Goal: Task Accomplishment & Management: Complete application form

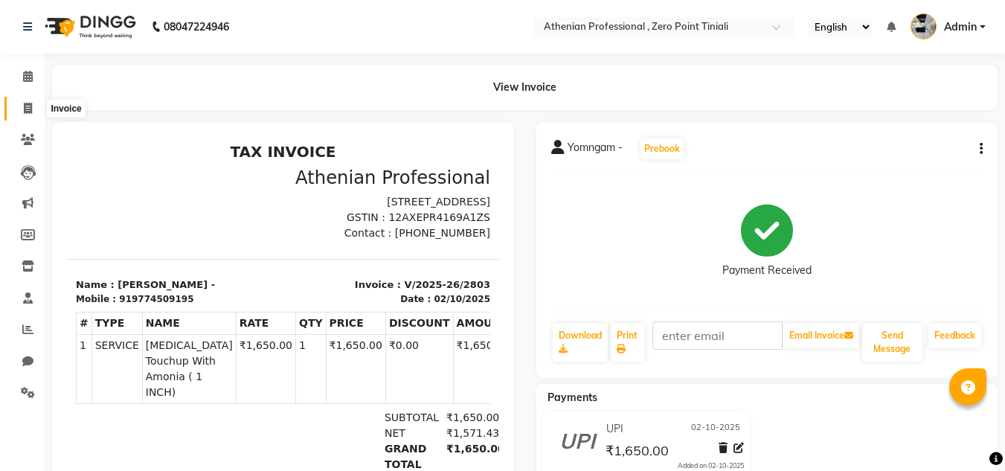
drag, startPoint x: 0, startPoint y: 0, endPoint x: 22, endPoint y: 114, distance: 115.8
click at [22, 114] on span at bounding box center [28, 108] width 26 height 17
select select "service"
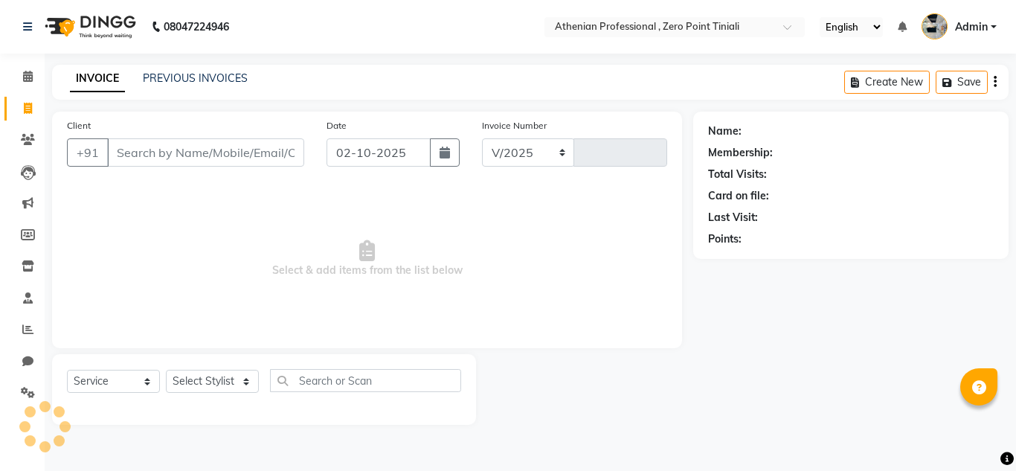
select select "8300"
type input "2804"
click at [140, 163] on input "Client" at bounding box center [205, 152] width 197 height 28
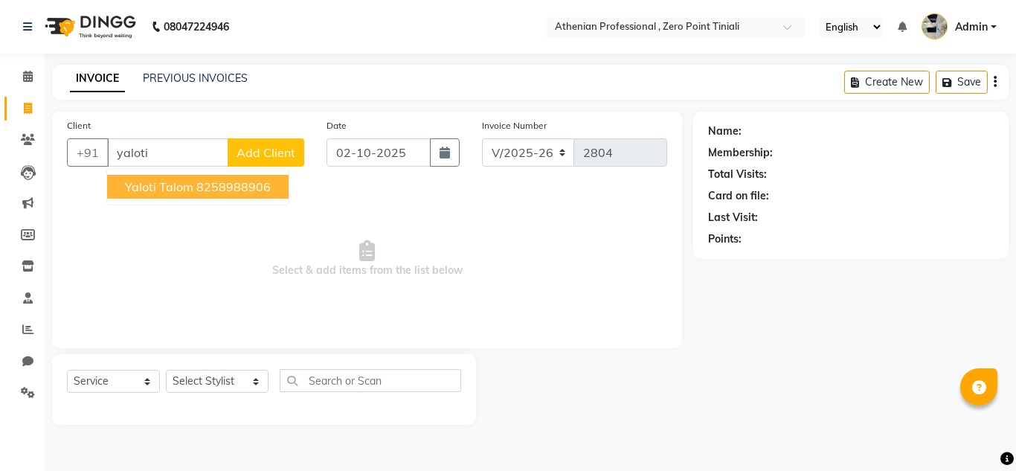
click at [237, 195] on button "Yaloti Talom 8258988906" at bounding box center [197, 187] width 181 height 24
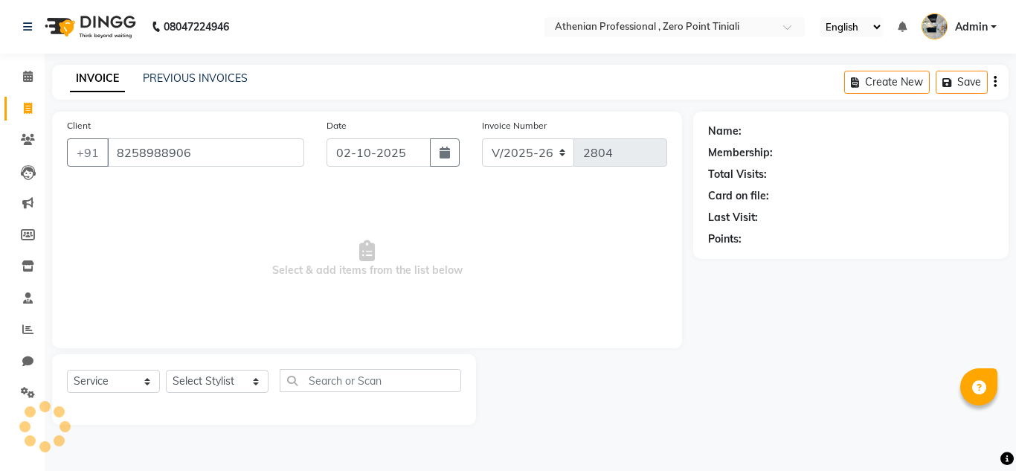
type input "8258988906"
select select "1: Object"
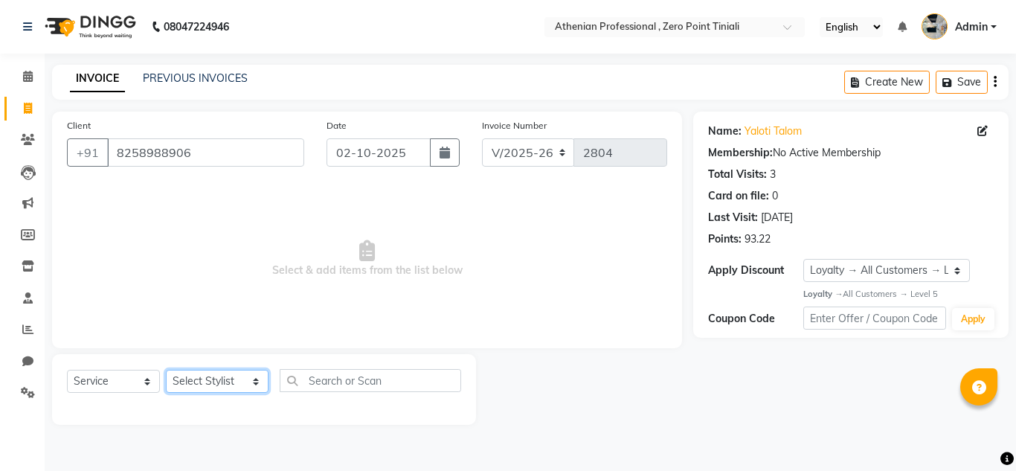
click at [210, 381] on select "Select Stylist [PERSON_NAME][MEDICAL_DATA] Admin [PERSON_NAME] BIHAM LINDUM NEM…" at bounding box center [217, 381] width 103 height 23
select select "80048"
click at [166, 370] on select "Select Stylist [PERSON_NAME][MEDICAL_DATA] Admin [PERSON_NAME] BIHAM LINDUM NEM…" at bounding box center [217, 381] width 103 height 23
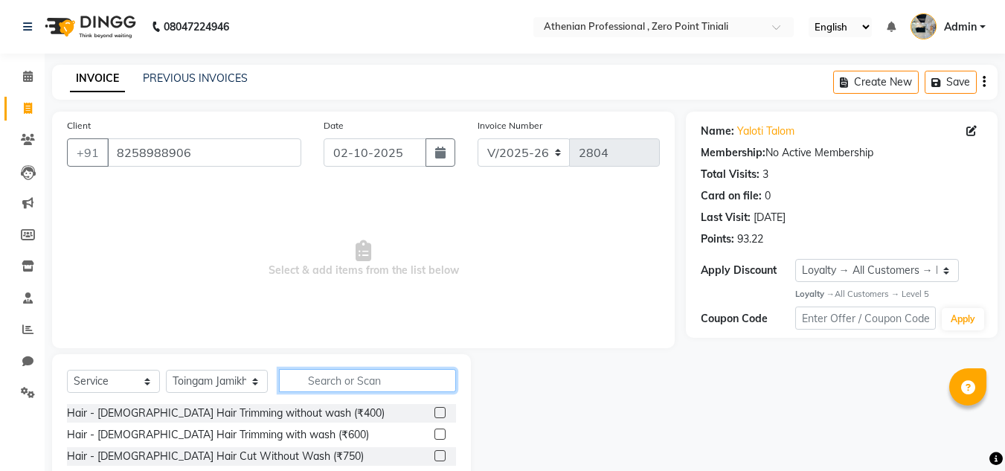
click at [300, 378] on input "text" at bounding box center [367, 380] width 177 height 23
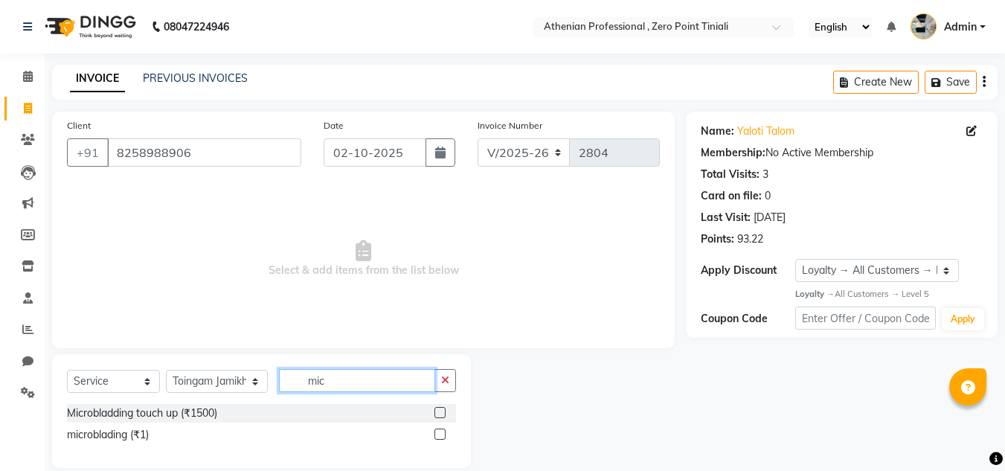
type input "mic"
click at [437, 417] on label at bounding box center [439, 412] width 11 height 11
click at [437, 417] on input "checkbox" at bounding box center [439, 413] width 10 height 10
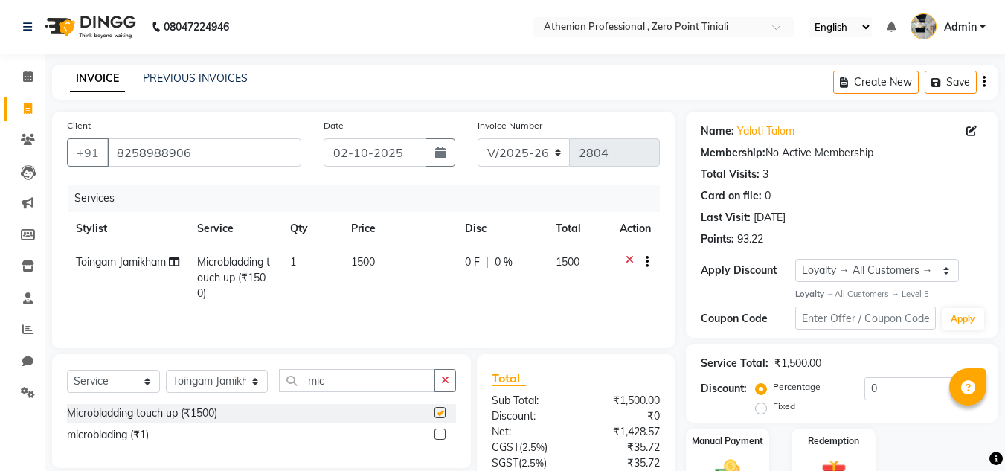
checkbox input "false"
click at [715, 448] on div "Manual Payment" at bounding box center [727, 462] width 87 height 71
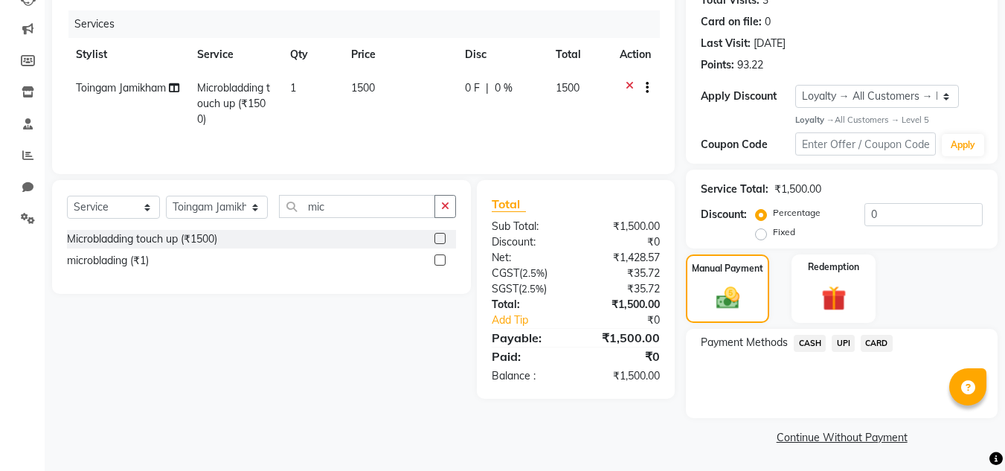
click at [804, 347] on span "CASH" at bounding box center [810, 343] width 32 height 17
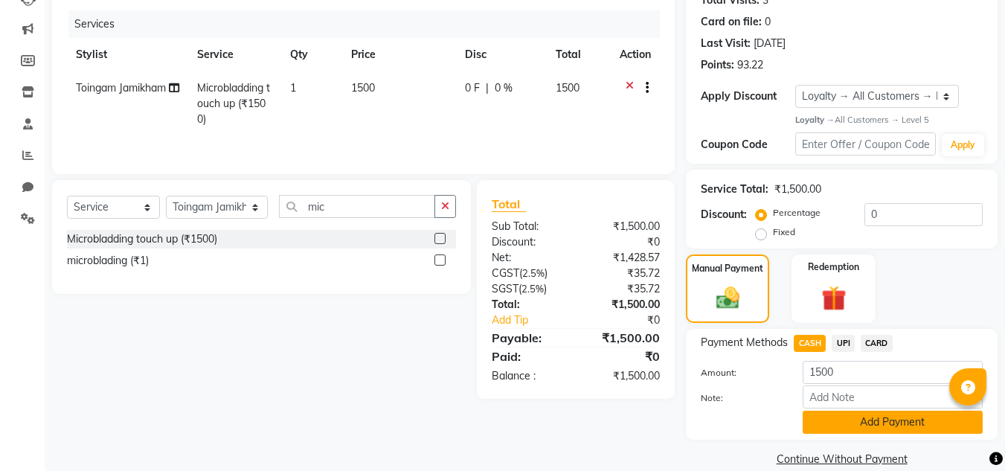
click at [841, 421] on button "Add Payment" at bounding box center [893, 422] width 180 height 23
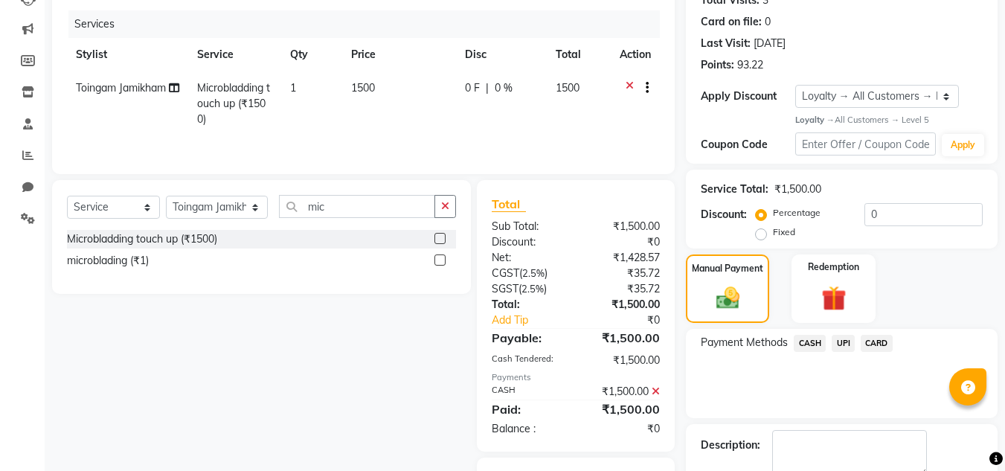
scroll to position [266, 0]
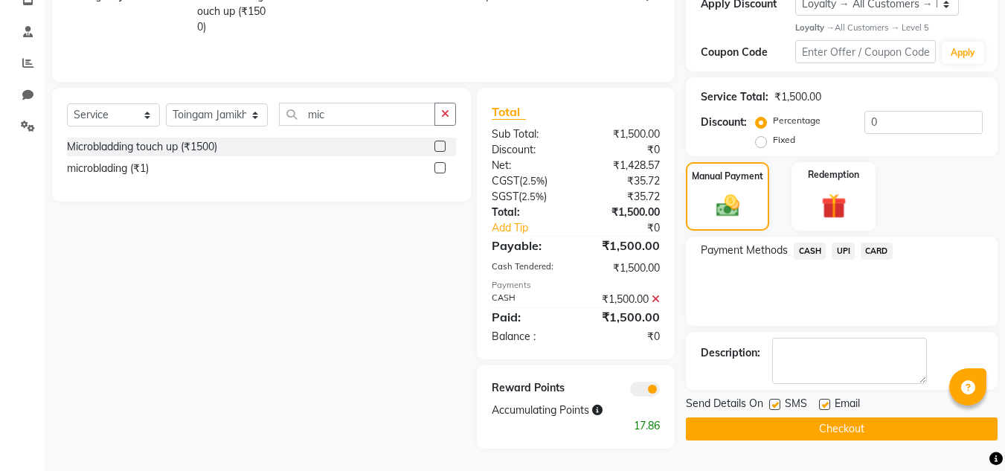
click at [826, 431] on button "Checkout" at bounding box center [842, 428] width 312 height 23
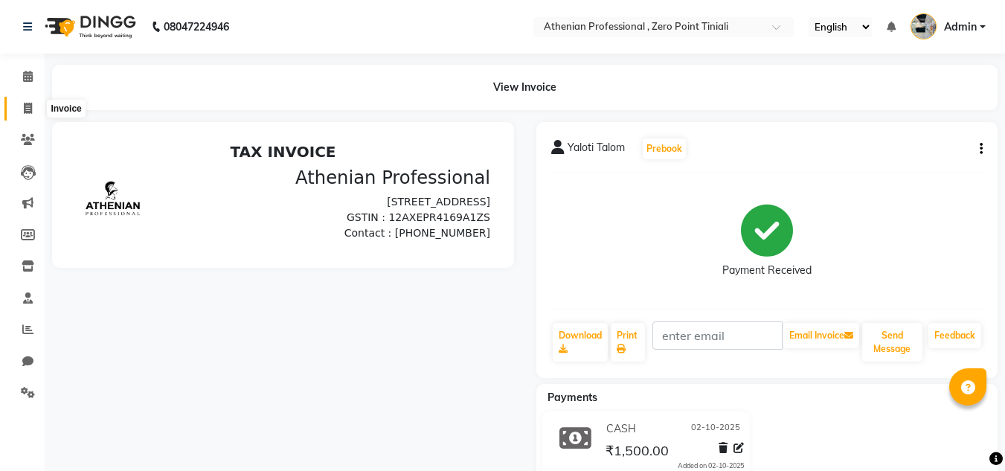
click at [31, 116] on span at bounding box center [28, 108] width 26 height 17
select select "service"
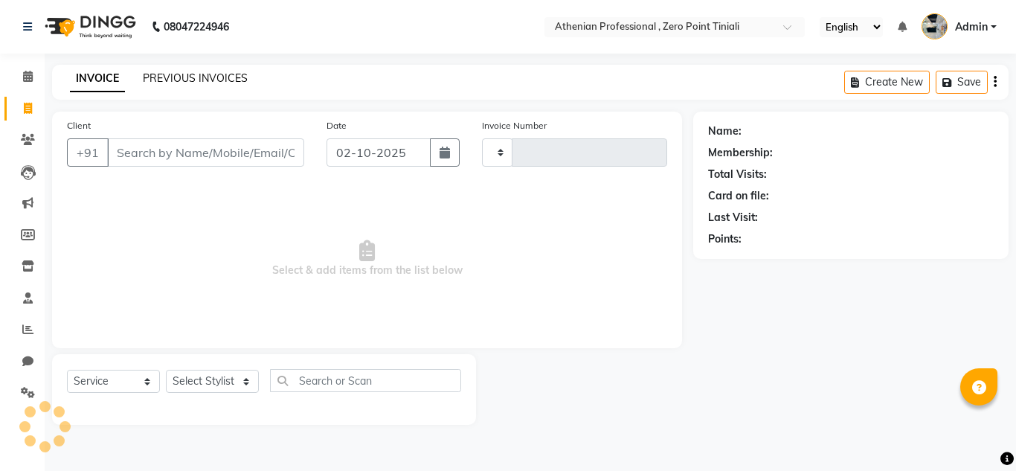
type input "2805"
select select "8300"
click at [184, 80] on link "PREVIOUS INVOICES" at bounding box center [195, 77] width 105 height 13
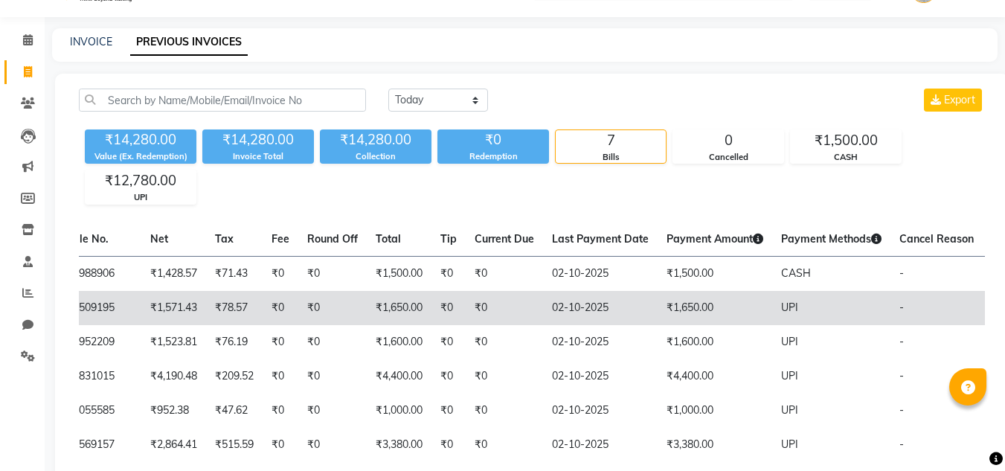
scroll to position [0, 337]
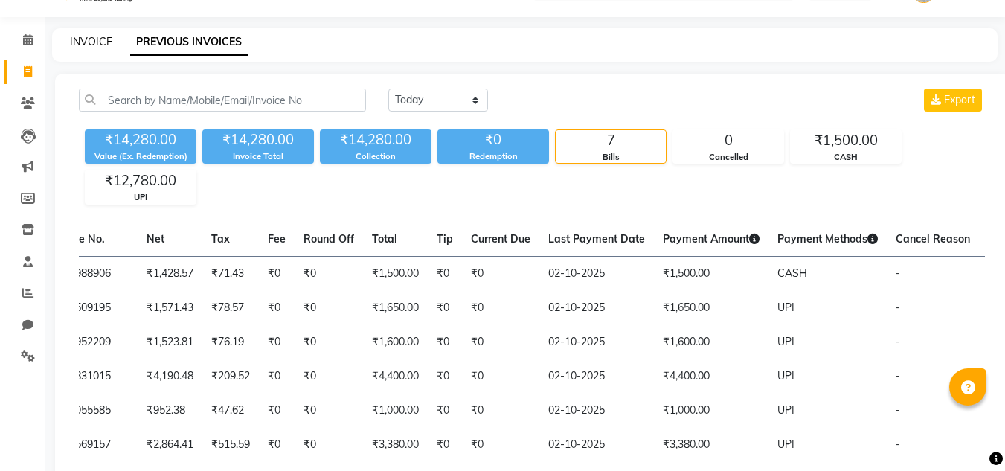
click at [95, 45] on link "INVOICE" at bounding box center [91, 41] width 42 height 13
select select "service"
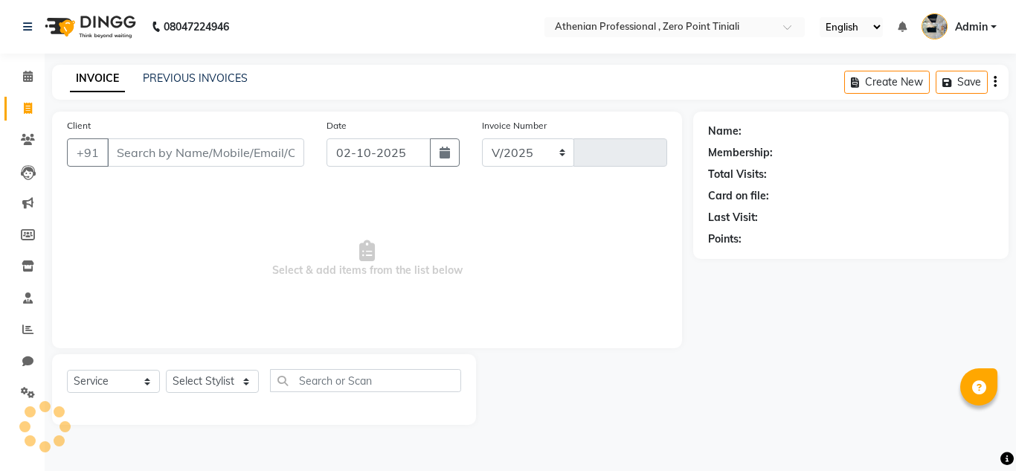
select select "8300"
type input "2805"
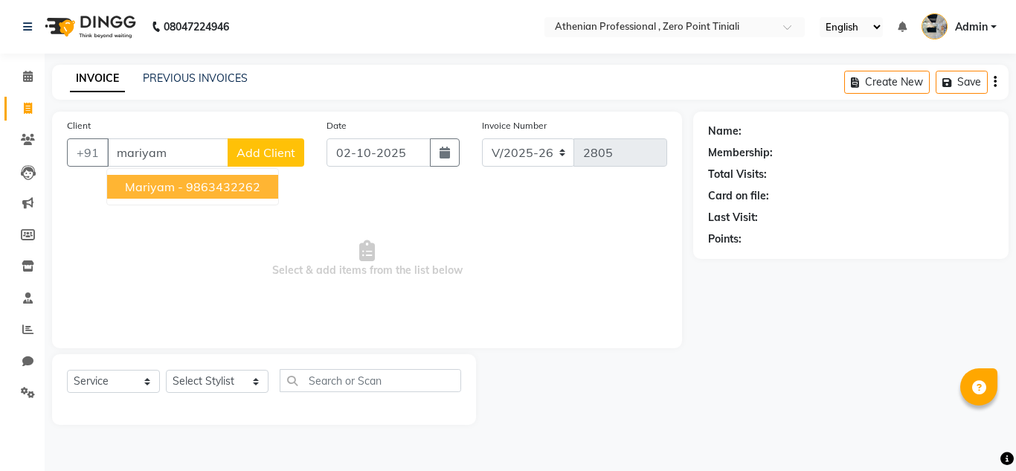
click at [258, 193] on ngb-highlight "9863432262" at bounding box center [223, 186] width 74 height 15
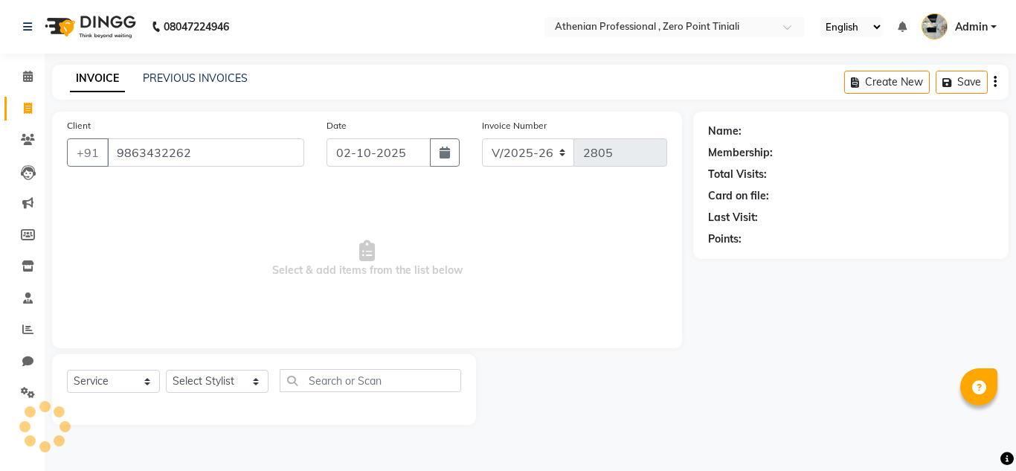
type input "9863432262"
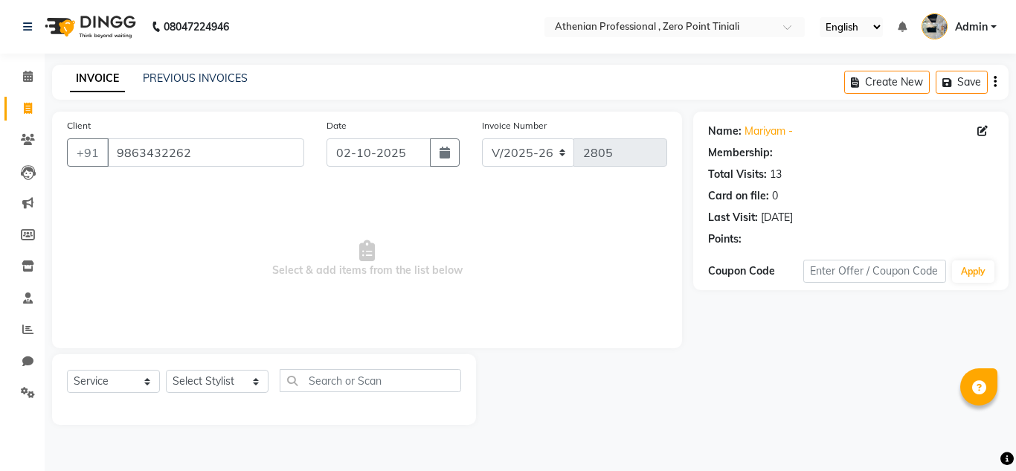
select select "1: Object"
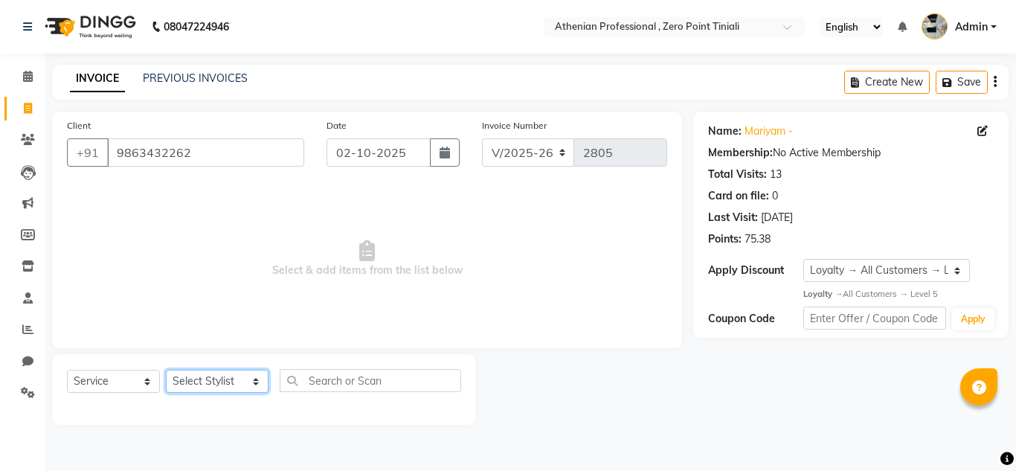
click at [218, 382] on select "Select Stylist [PERSON_NAME][MEDICAL_DATA] Admin [PERSON_NAME] BIHAM LINDUM NEM…" at bounding box center [217, 381] width 103 height 23
select select "80204"
click at [166, 370] on select "Select Stylist [PERSON_NAME][MEDICAL_DATA] Admin [PERSON_NAME] BIHAM LINDUM NEM…" at bounding box center [217, 381] width 103 height 23
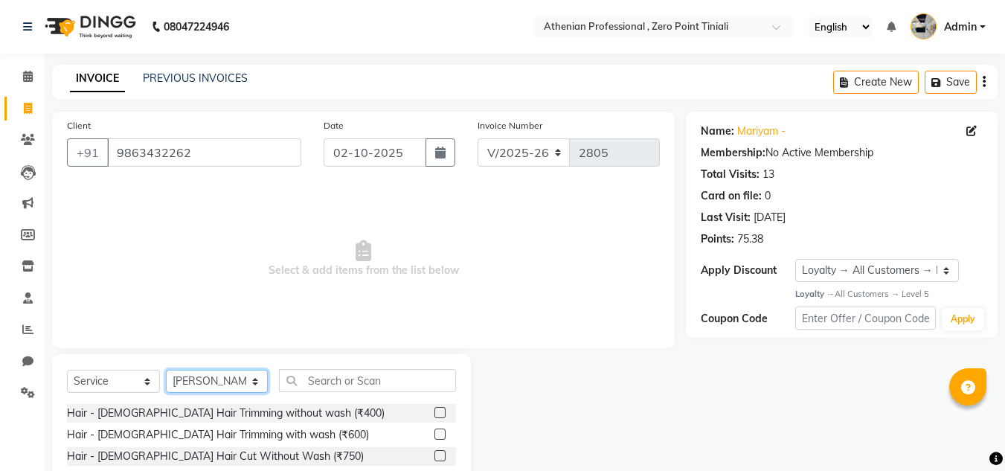
scroll to position [15, 0]
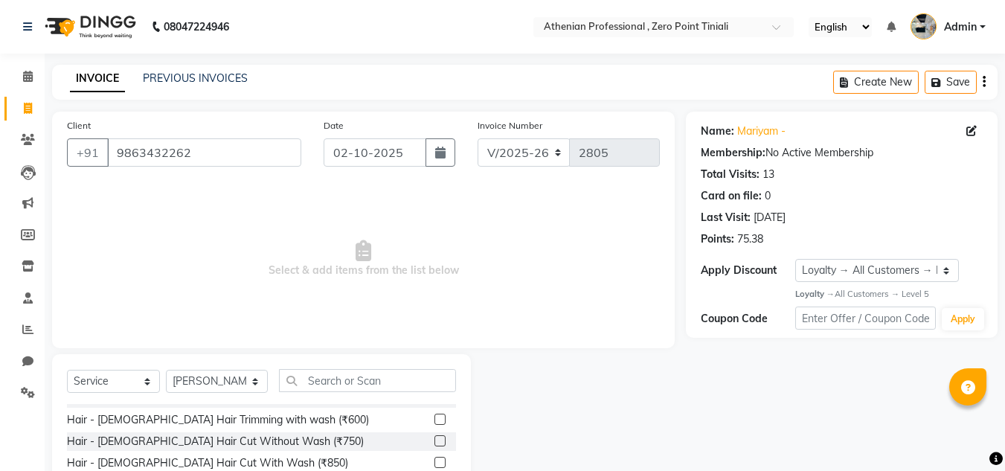
click at [434, 449] on div at bounding box center [439, 443] width 10 height 16
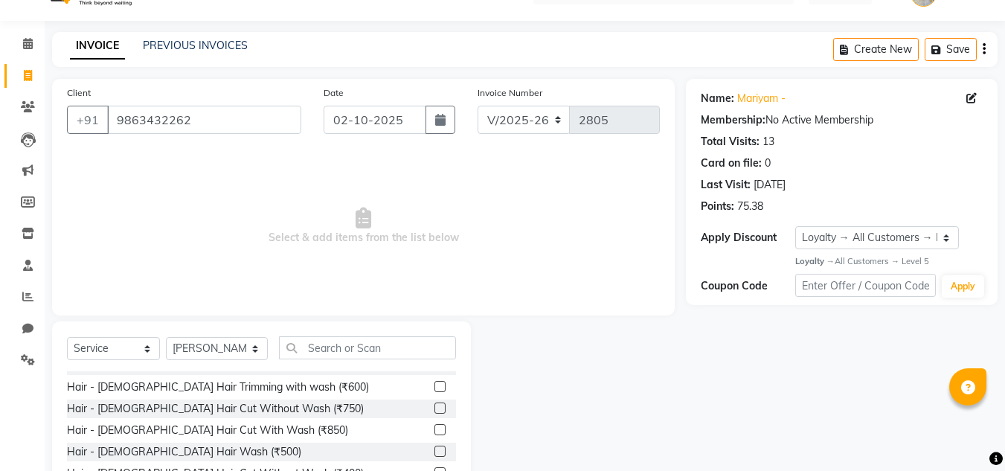
click at [434, 411] on label at bounding box center [439, 407] width 11 height 11
click at [434, 411] on input "checkbox" at bounding box center [439, 409] width 10 height 10
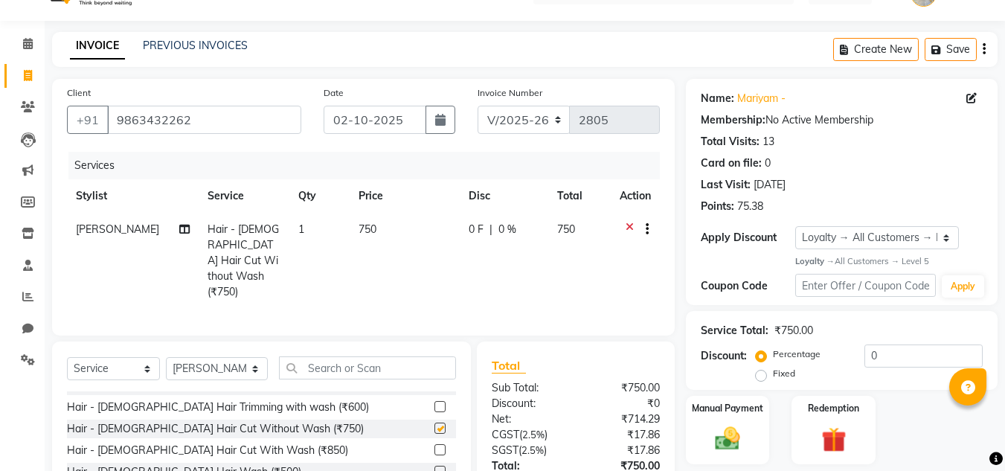
checkbox input "false"
click at [368, 370] on input "text" at bounding box center [367, 367] width 177 height 23
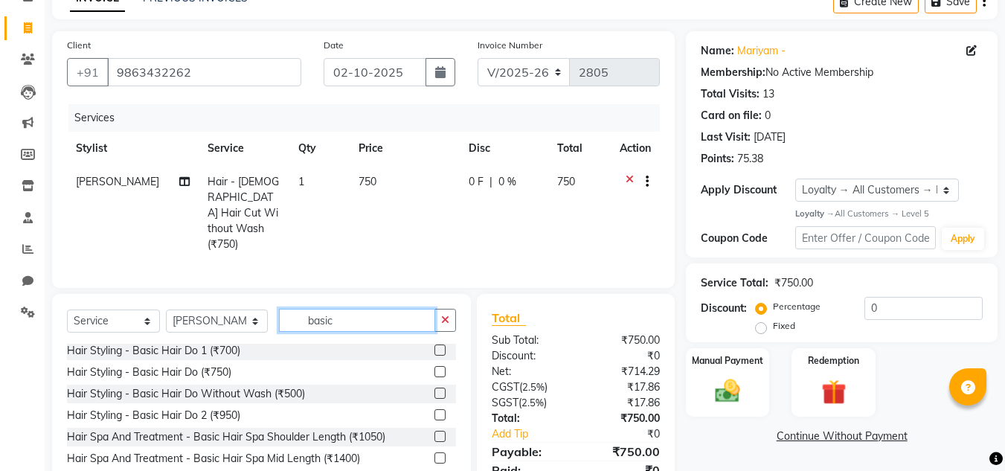
scroll to position [97, 0]
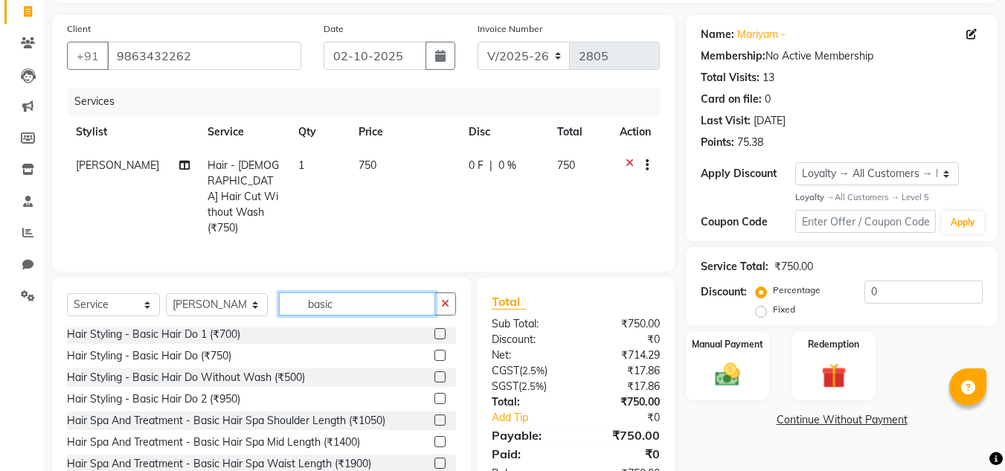
type input "basic"
click at [434, 439] on label at bounding box center [439, 441] width 11 height 11
click at [434, 439] on input "checkbox" at bounding box center [439, 442] width 10 height 10
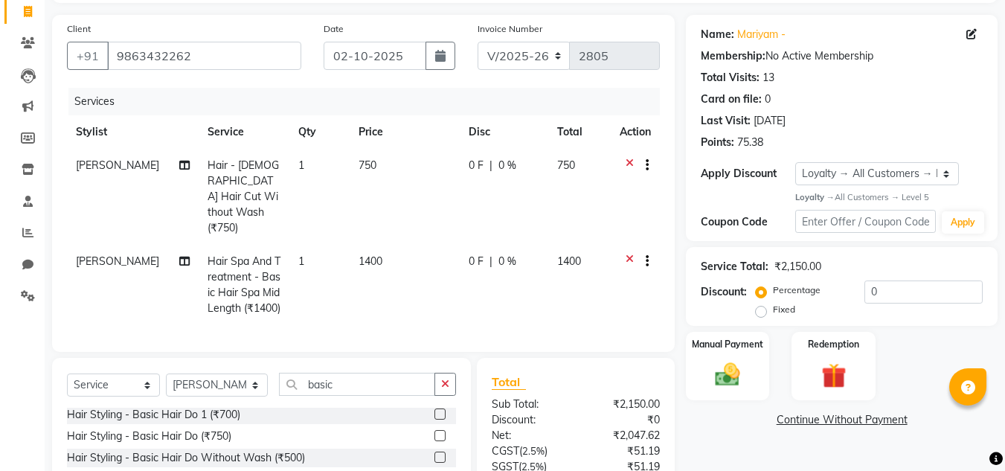
checkbox input "false"
click at [214, 396] on select "Select Stylist [PERSON_NAME][MEDICAL_DATA] Admin [PERSON_NAME] BIHAM LINDUM NEM…" at bounding box center [217, 384] width 102 height 23
select select "80200"
click at [166, 385] on select "Select Stylist [PERSON_NAME][MEDICAL_DATA] Admin [PERSON_NAME] BIHAM LINDUM NEM…" at bounding box center [217, 384] width 102 height 23
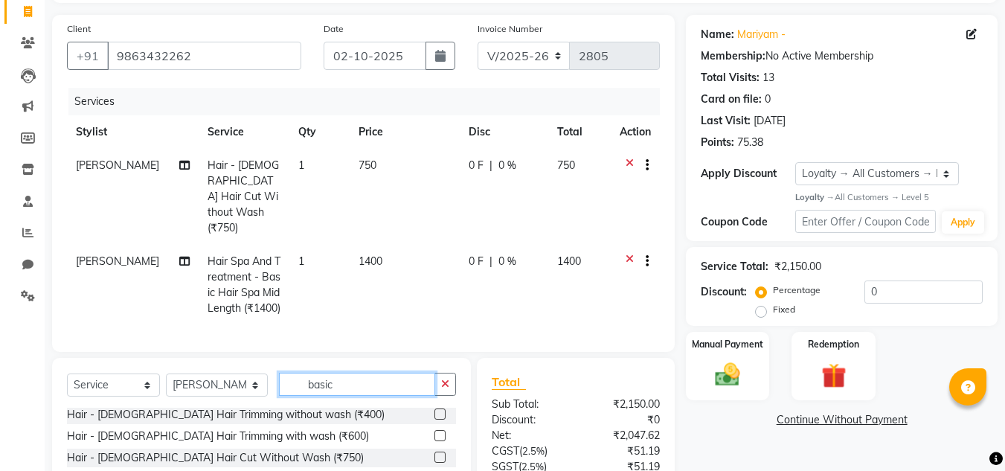
click at [387, 396] on input "basic" at bounding box center [357, 384] width 156 height 23
type input "b"
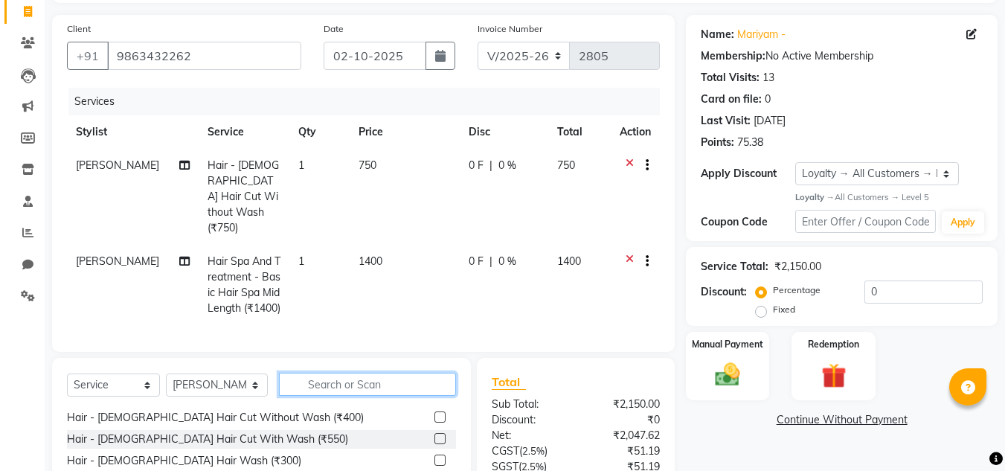
scroll to position [117, 0]
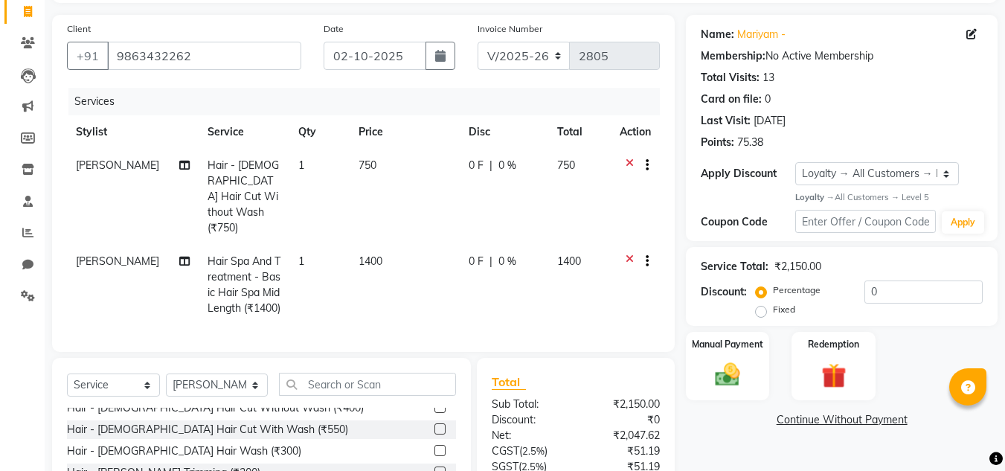
click at [434, 434] on label at bounding box center [439, 428] width 11 height 11
click at [434, 434] on input "checkbox" at bounding box center [439, 430] width 10 height 10
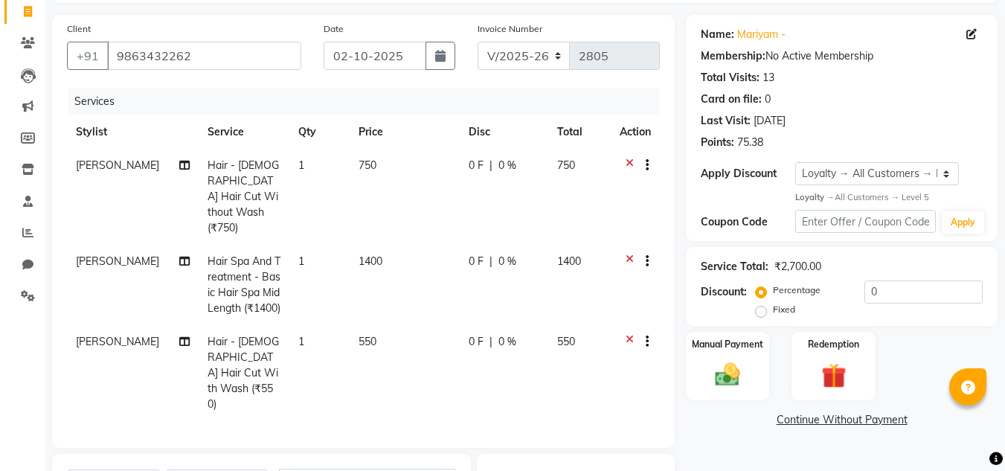
checkbox input "false"
click at [385, 469] on input "text" at bounding box center [367, 480] width 177 height 23
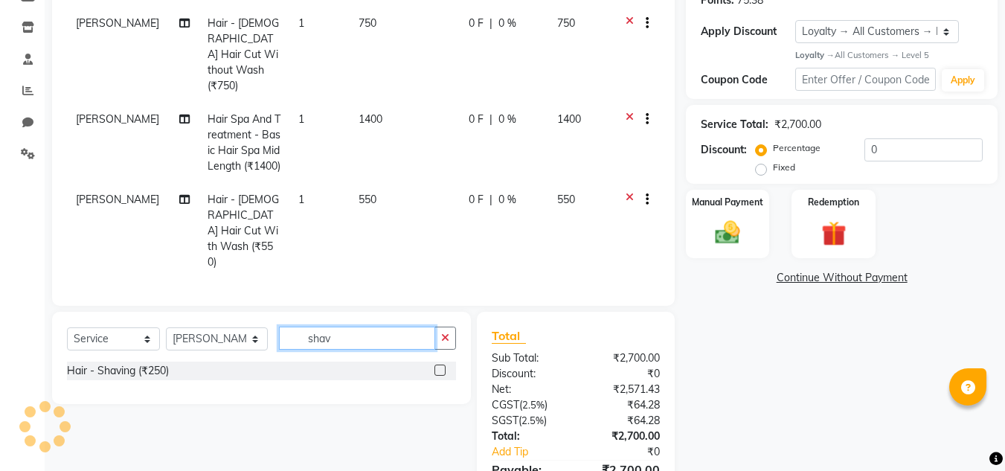
type input "shav"
click at [440, 364] on label at bounding box center [439, 369] width 11 height 11
click at [440, 366] on input "checkbox" at bounding box center [439, 371] width 10 height 10
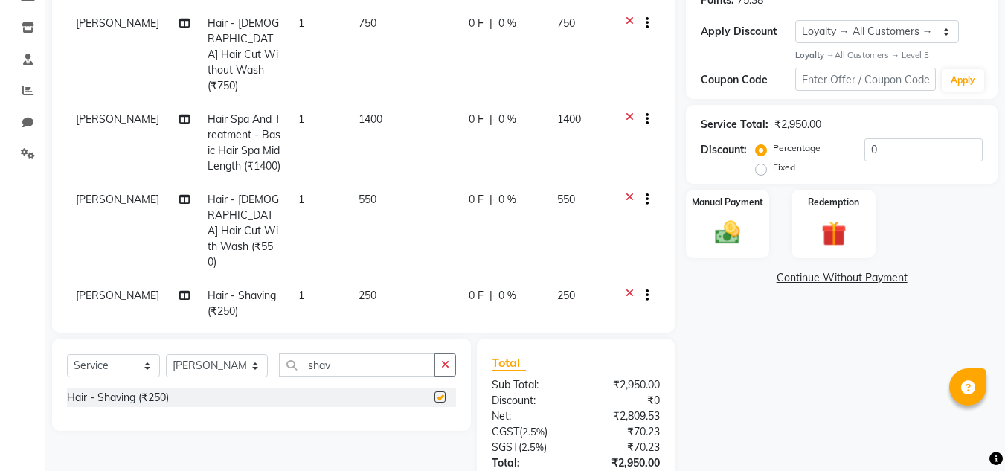
checkbox input "false"
click at [730, 251] on div "Manual Payment" at bounding box center [727, 223] width 87 height 71
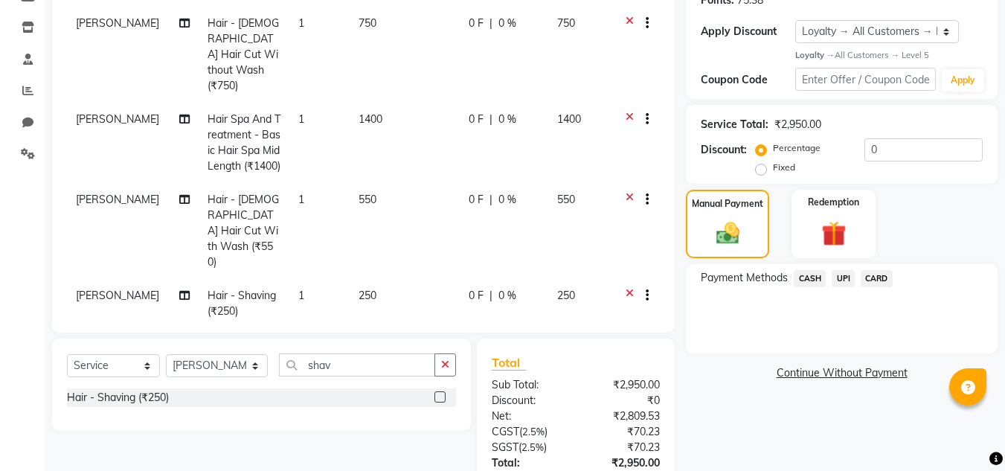
click at [816, 286] on span "CASH" at bounding box center [810, 278] width 32 height 17
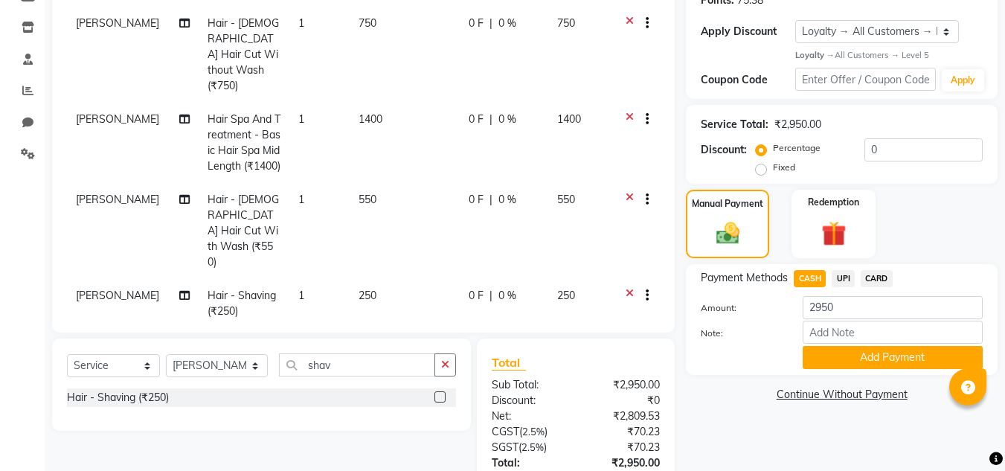
scroll to position [347, 0]
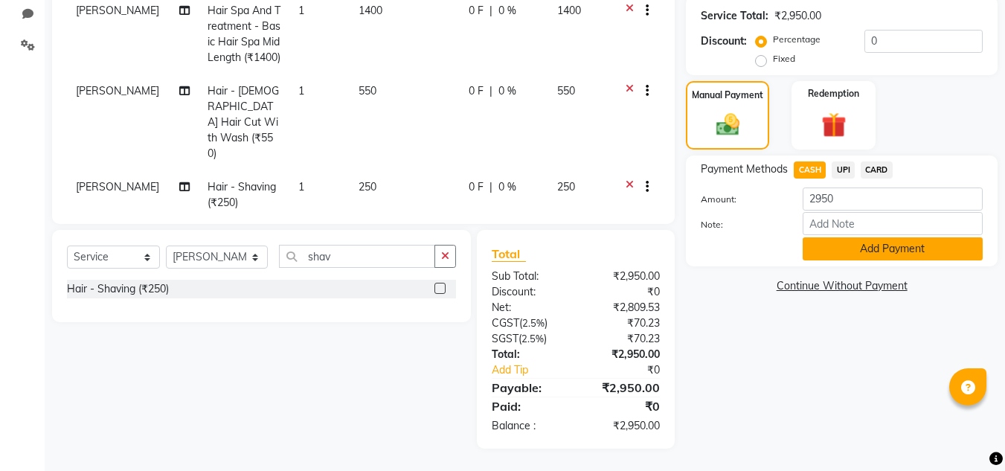
click at [849, 243] on button "Add Payment" at bounding box center [893, 248] width 180 height 23
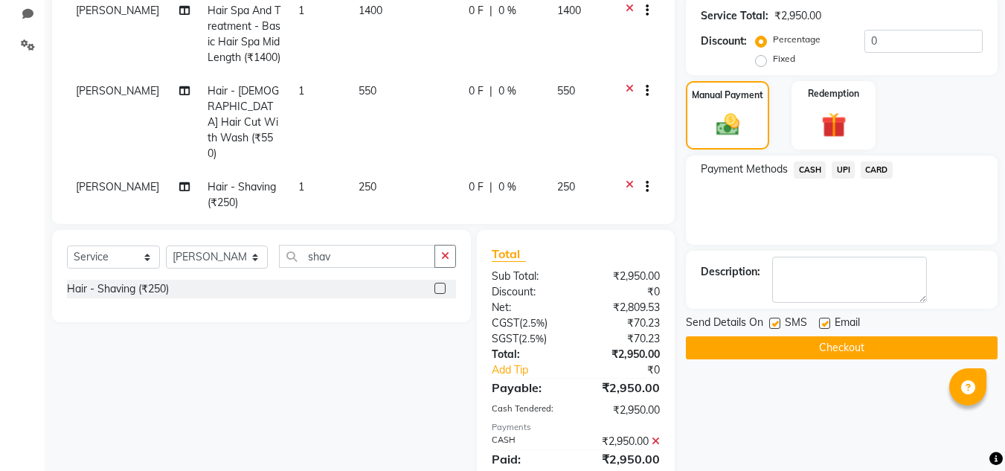
click at [844, 348] on button "Checkout" at bounding box center [842, 347] width 312 height 23
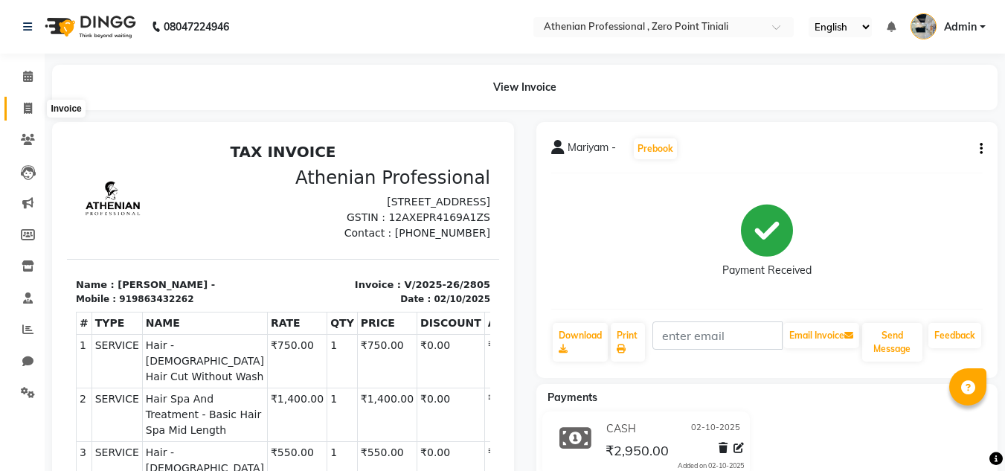
click at [24, 112] on icon at bounding box center [28, 108] width 8 height 11
select select "service"
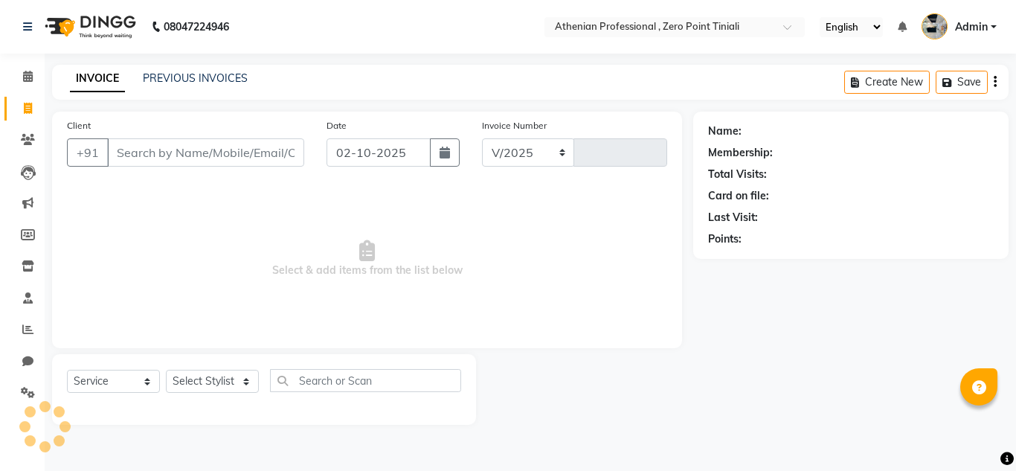
select select "8300"
type input "2806"
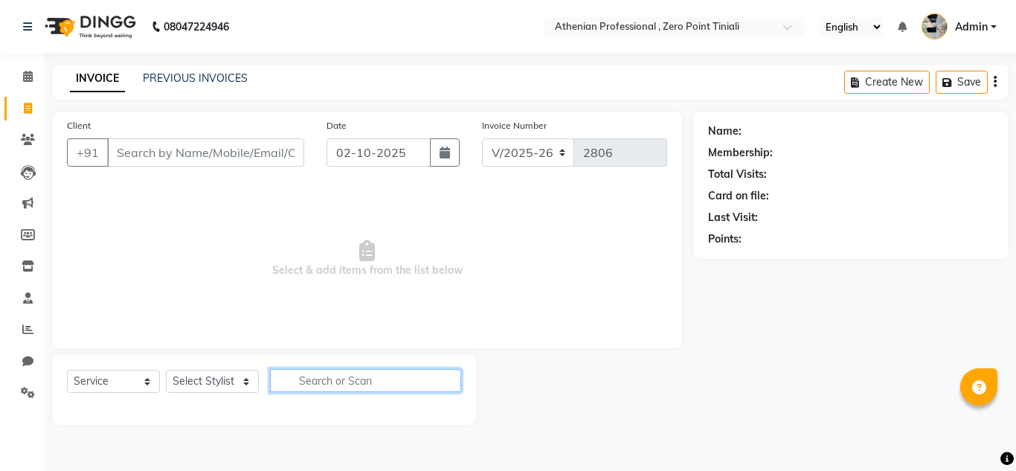
click at [339, 386] on input "text" at bounding box center [365, 380] width 191 height 23
type input "aroma"
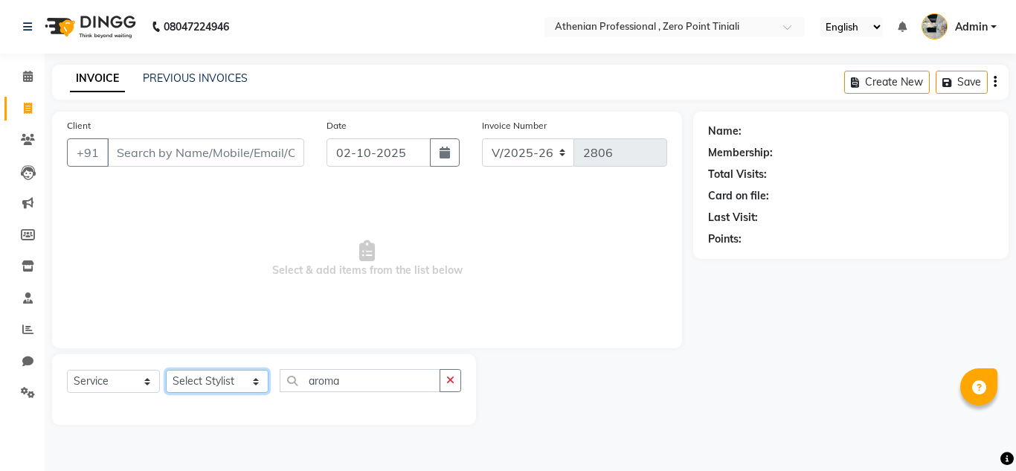
click at [208, 379] on select "Select Stylist [PERSON_NAME][MEDICAL_DATA] Admin [PERSON_NAME] BIHAM LINDUM NEM…" at bounding box center [217, 381] width 103 height 23
select select "80198"
click at [166, 370] on select "Select Stylist [PERSON_NAME][MEDICAL_DATA] Admin [PERSON_NAME] BIHAM LINDUM NEM…" at bounding box center [217, 381] width 103 height 23
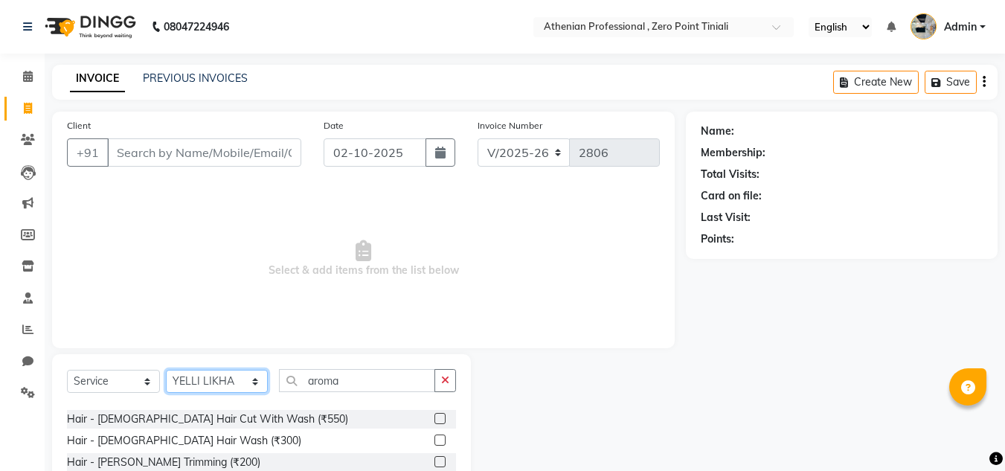
scroll to position [124, 0]
click at [356, 382] on input "aroma" at bounding box center [357, 380] width 156 height 23
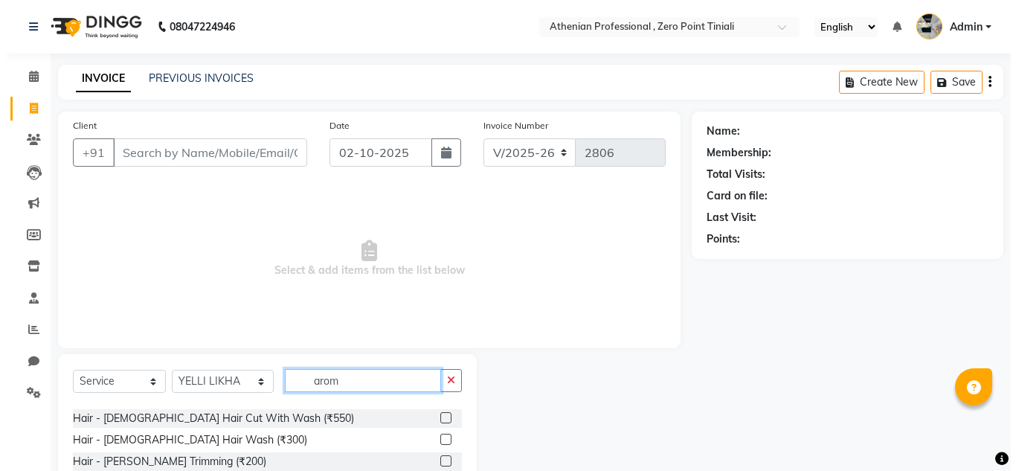
scroll to position [0, 0]
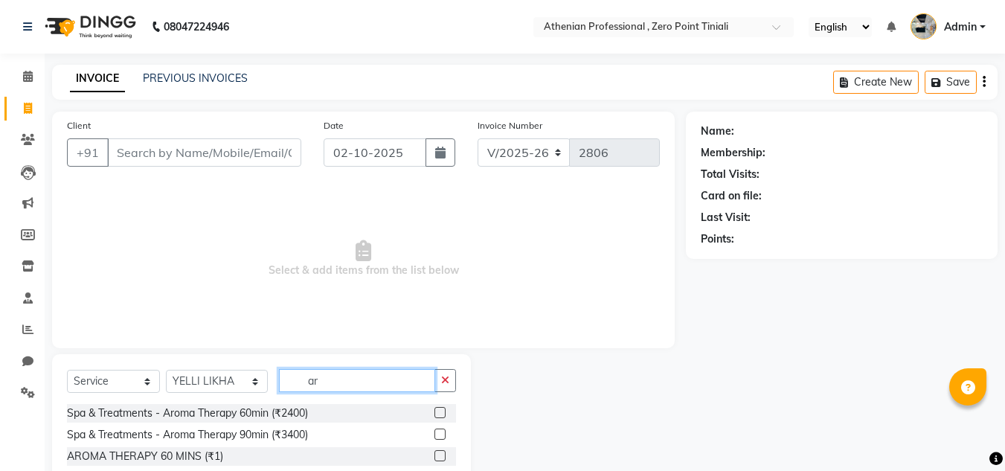
type input "a"
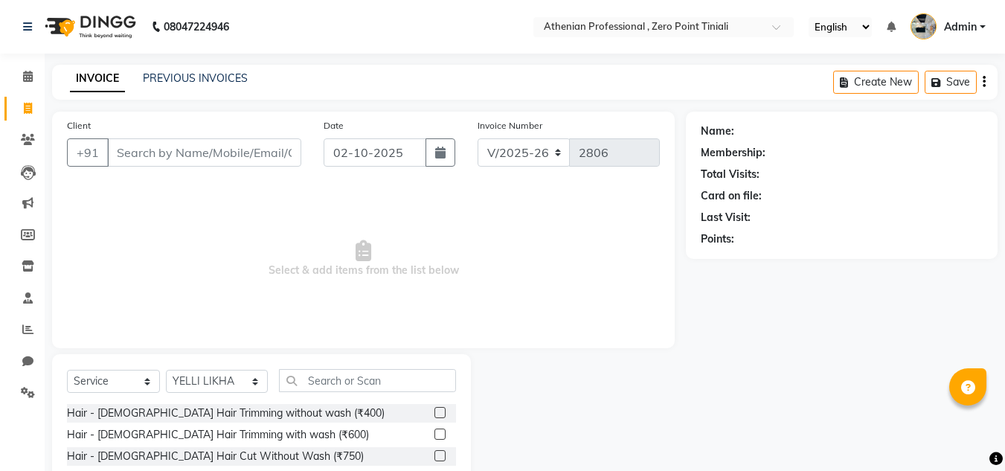
click at [225, 70] on div "INVOICE PREVIOUS INVOICES Create New Save" at bounding box center [524, 82] width 945 height 35
click at [225, 74] on link "PREVIOUS INVOICES" at bounding box center [195, 77] width 105 height 13
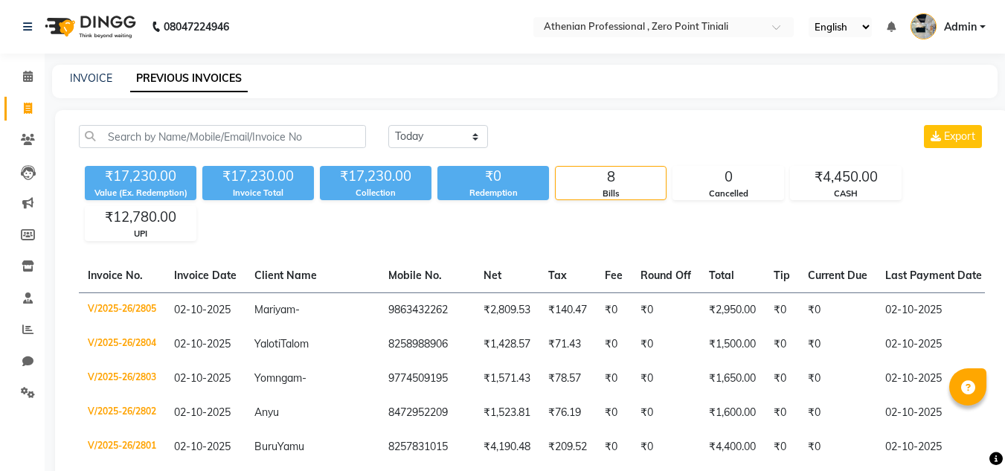
click at [94, 71] on div "INVOICE" at bounding box center [91, 79] width 42 height 16
click at [90, 80] on link "INVOICE" at bounding box center [91, 77] width 42 height 13
select select "service"
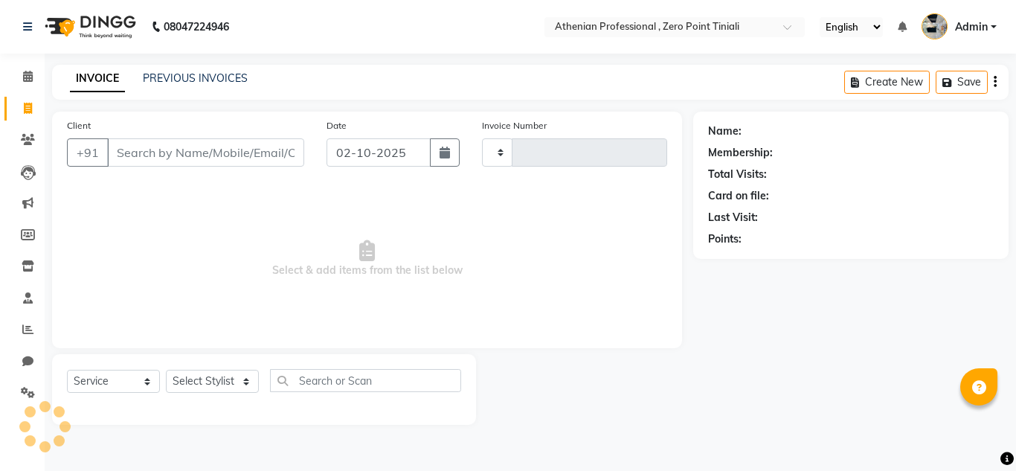
type input "2806"
select select "8300"
